Goal: Transaction & Acquisition: Purchase product/service

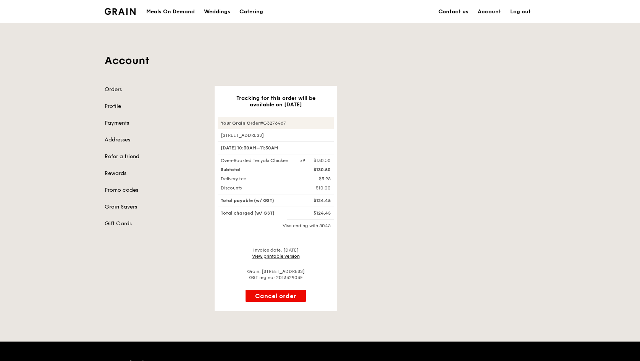
click at [118, 87] on link "Orders" at bounding box center [155, 90] width 101 height 8
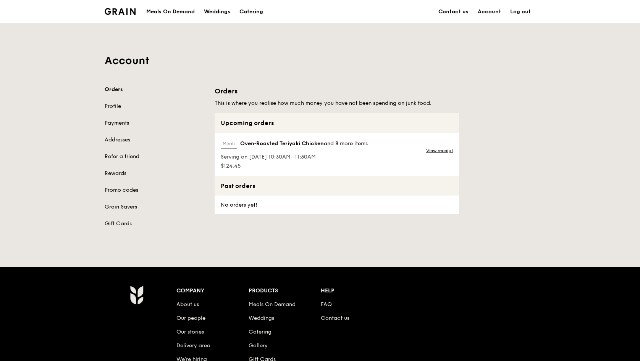
click at [263, 146] on span "Oven‑Roasted Teriyaki Chicken" at bounding box center [282, 144] width 84 height 8
click at [314, 147] on span "Oven‑Roasted Teriyaki Chicken" at bounding box center [282, 144] width 84 height 8
click at [332, 146] on span "and 8 more items" at bounding box center [346, 143] width 44 height 6
click at [113, 89] on link "Orders" at bounding box center [155, 90] width 101 height 8
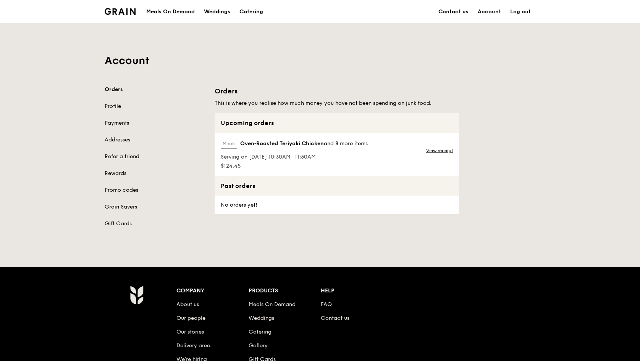
click at [185, 11] on div "Meals On Demand" at bounding box center [170, 11] width 48 height 23
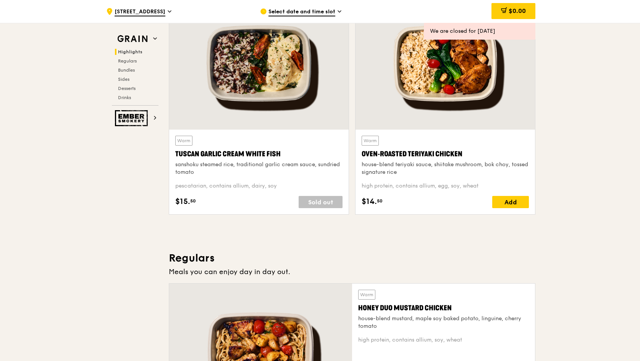
scroll to position [302, 0]
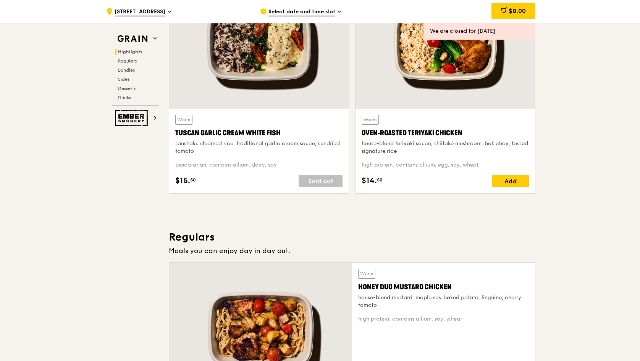
click at [435, 126] on div "Warm Oven‑Roasted Teriyaki Chicken house-blend teriyaki sauce, shiitake mushroo…" at bounding box center [444, 135] width 167 height 40
